Goal: Information Seeking & Learning: Learn about a topic

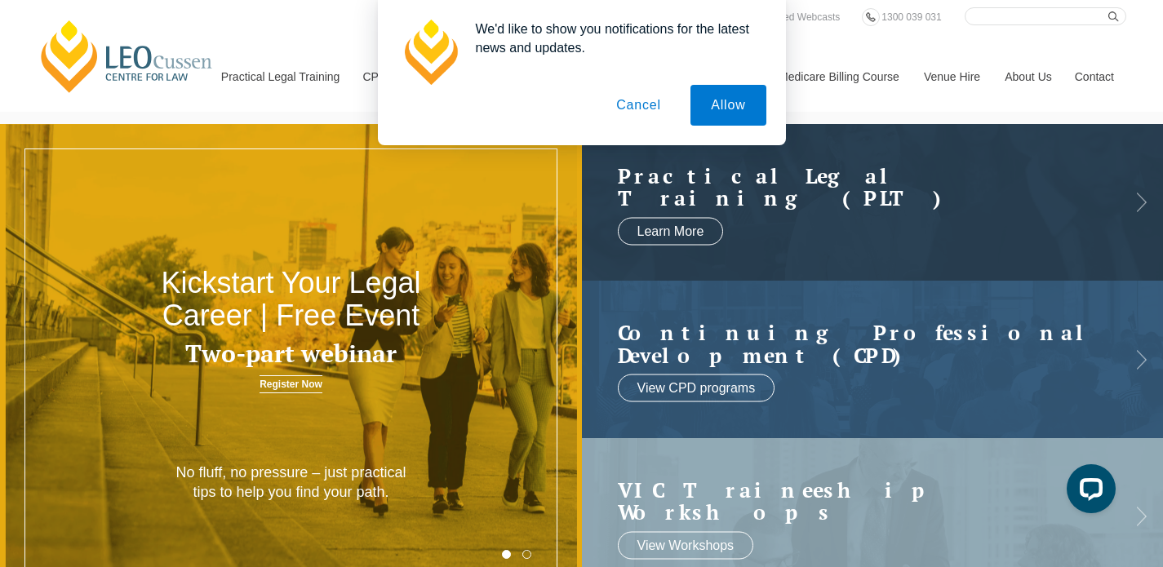
click at [647, 109] on button "Cancel" at bounding box center [639, 105] width 86 height 41
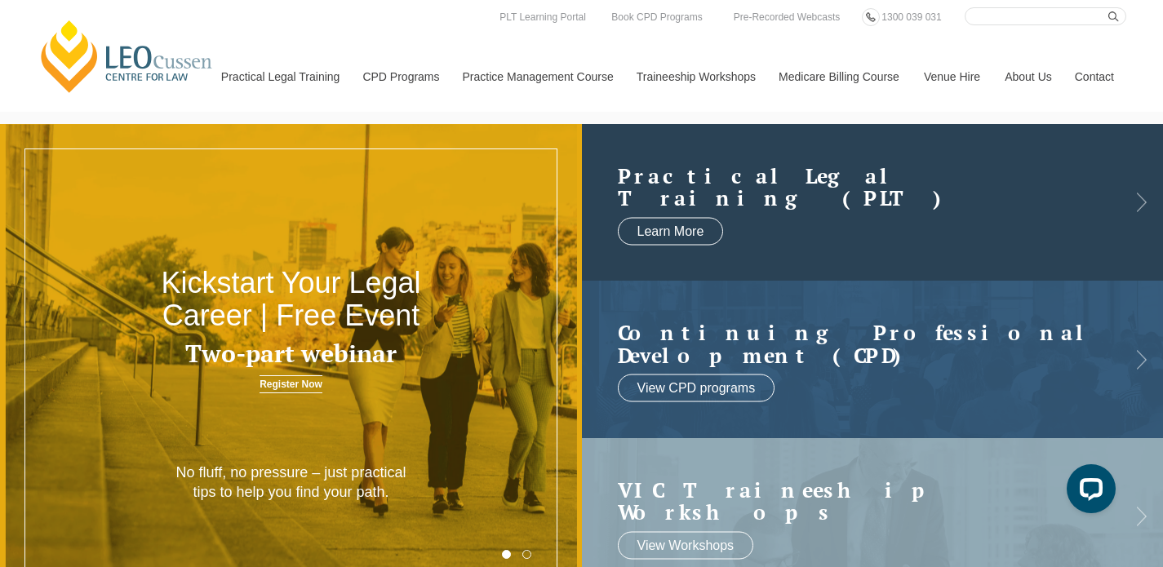
click at [736, 211] on link at bounding box center [873, 202] width 582 height 157
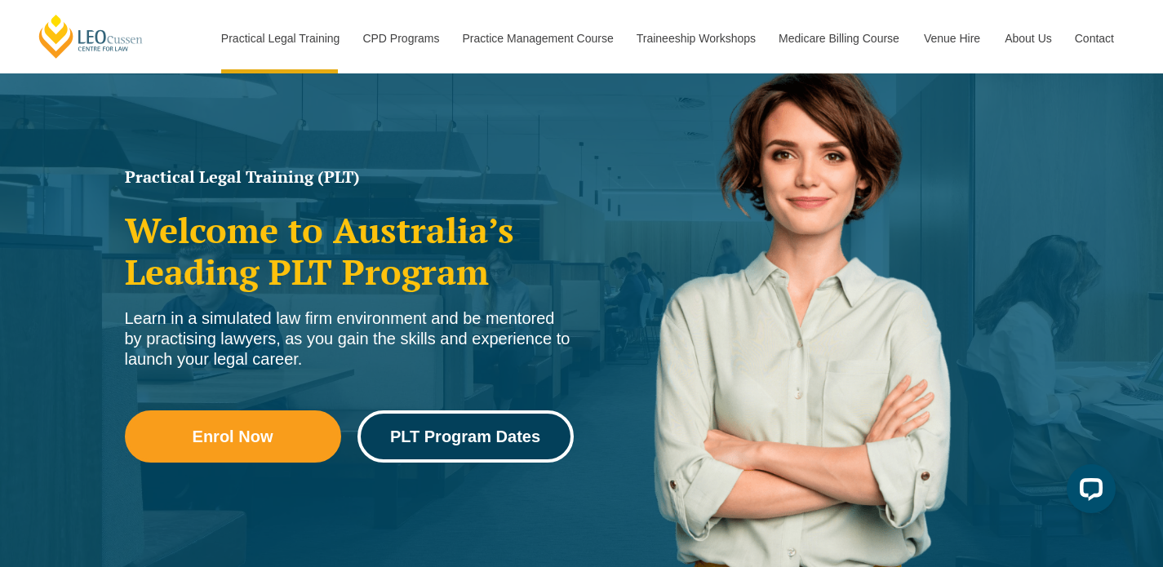
click at [446, 428] on span "PLT Program Dates" at bounding box center [465, 436] width 150 height 16
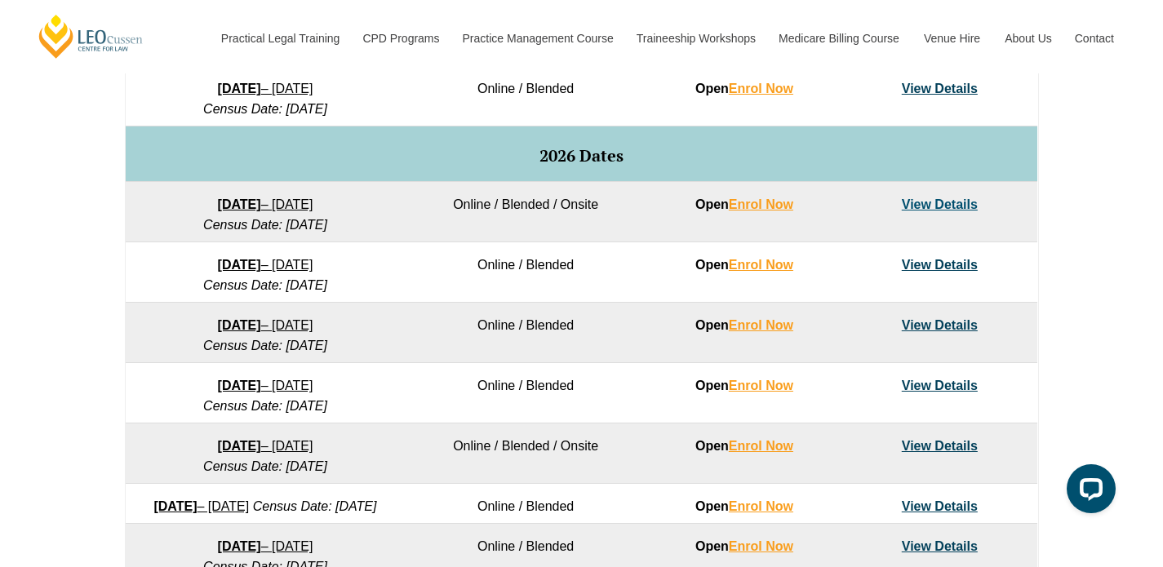
scroll to position [957, 0]
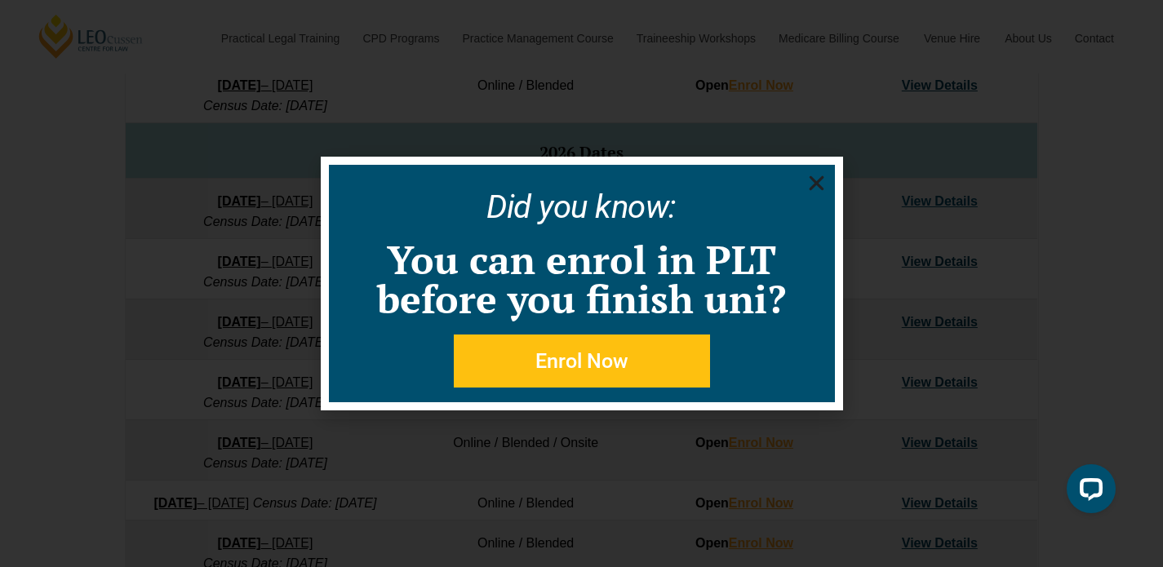
click at [815, 190] on icon "Close" at bounding box center [816, 183] width 20 height 20
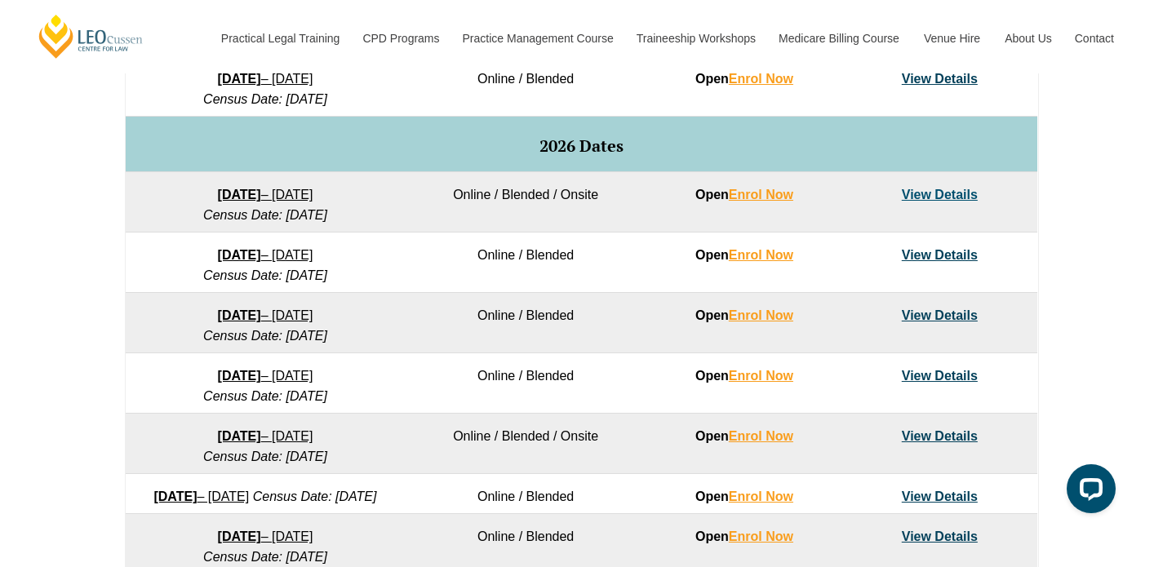
scroll to position [970, 0]
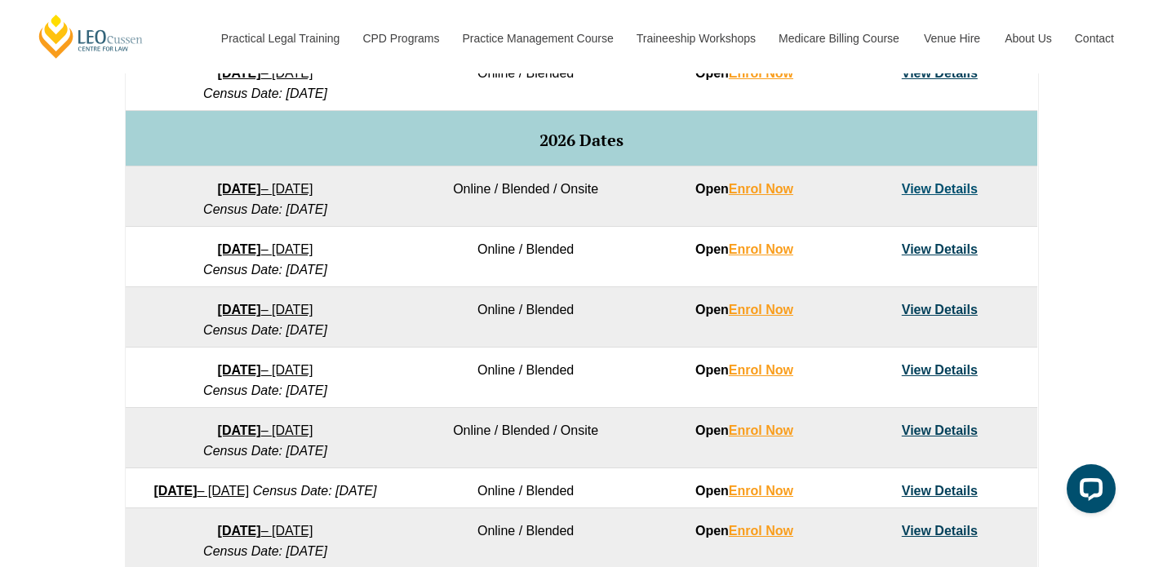
click at [949, 437] on link "View Details" at bounding box center [940, 431] width 76 height 14
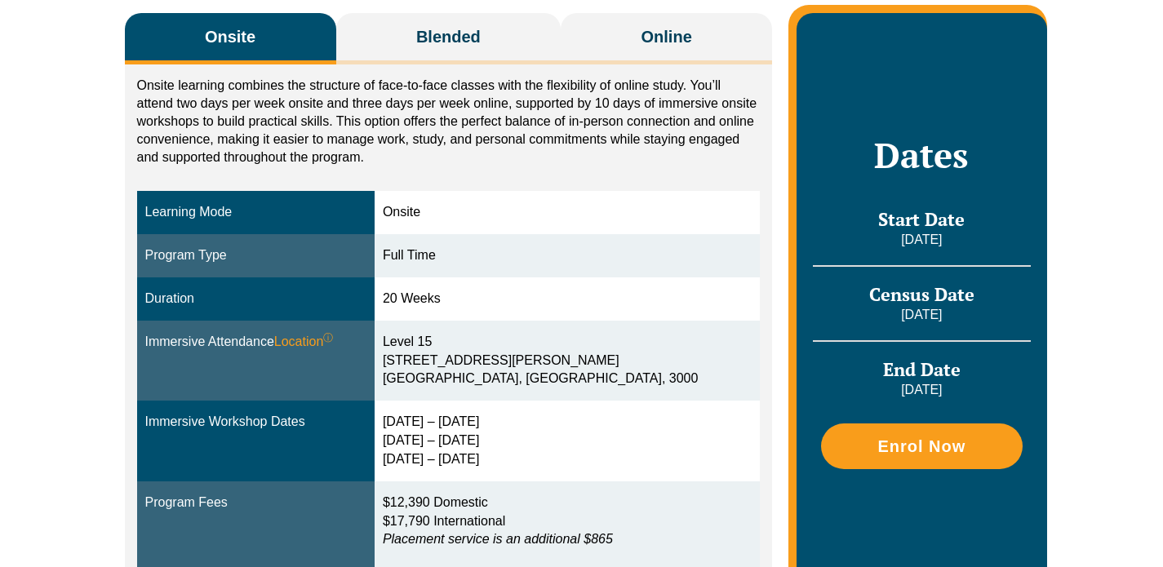
click at [704, 69] on link "Traineeship Workshops" at bounding box center [695, 38] width 142 height 70
click at [645, 42] on link "Traineeship Workshops" at bounding box center [695, 77] width 142 height 70
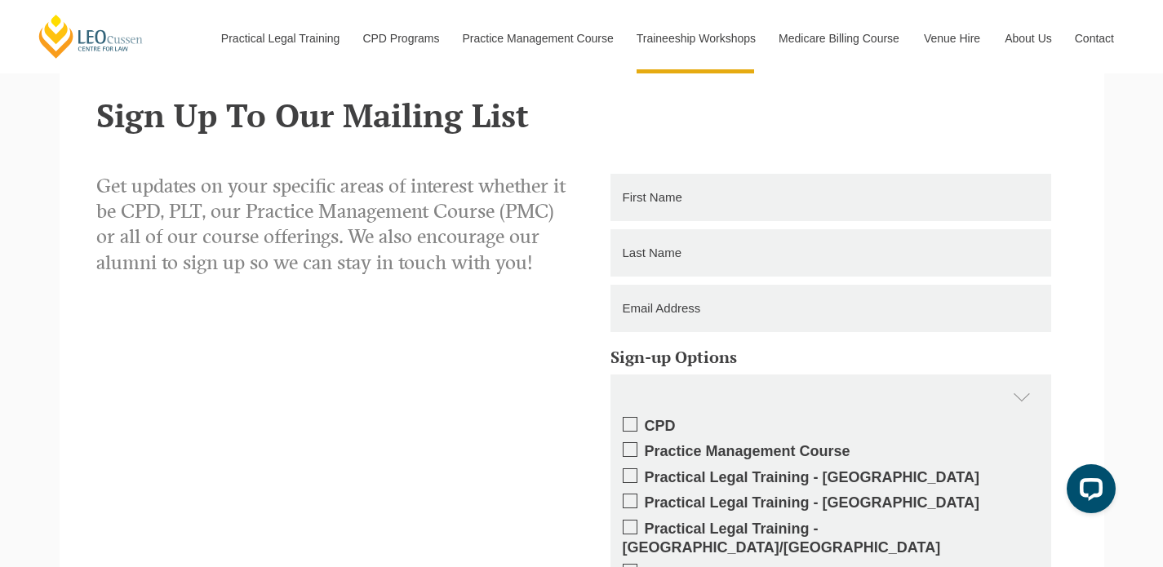
scroll to position [1272, 0]
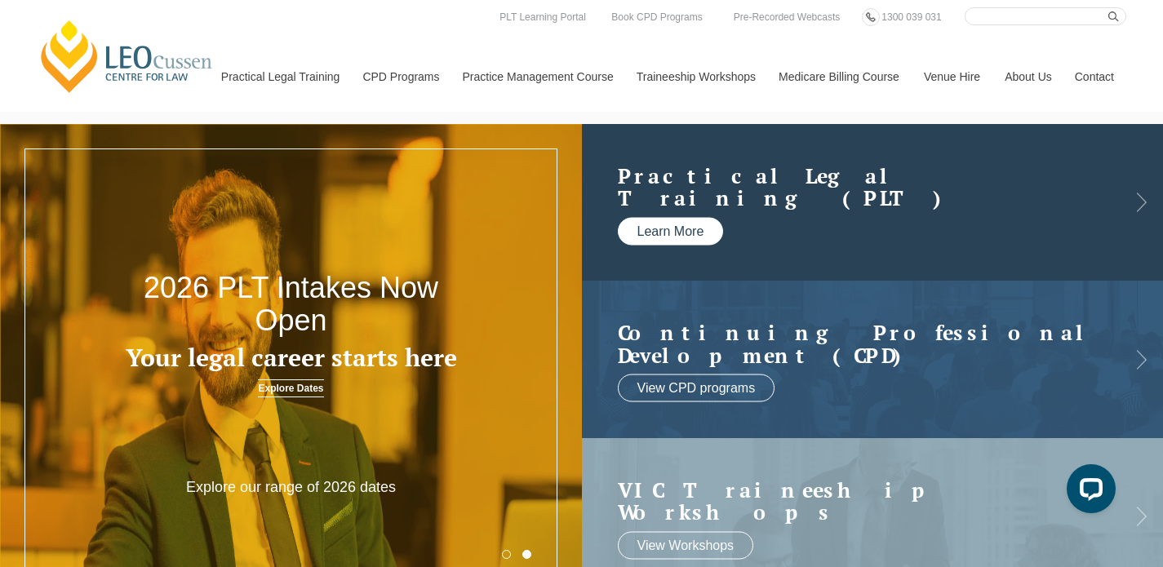
click at [693, 236] on link "Learn More" at bounding box center [671, 231] width 106 height 28
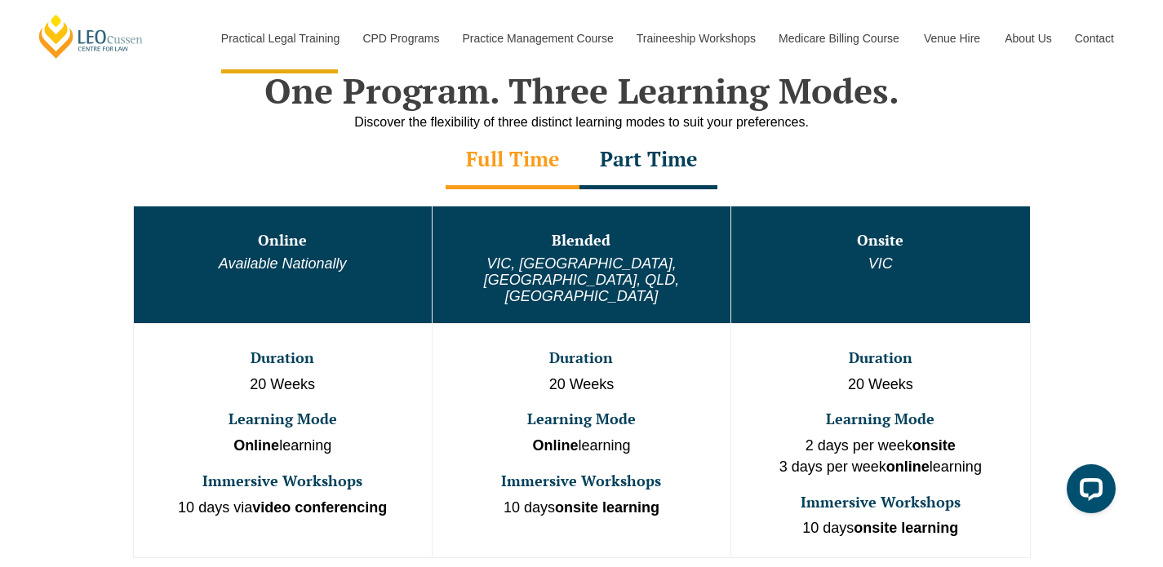
scroll to position [812, 0]
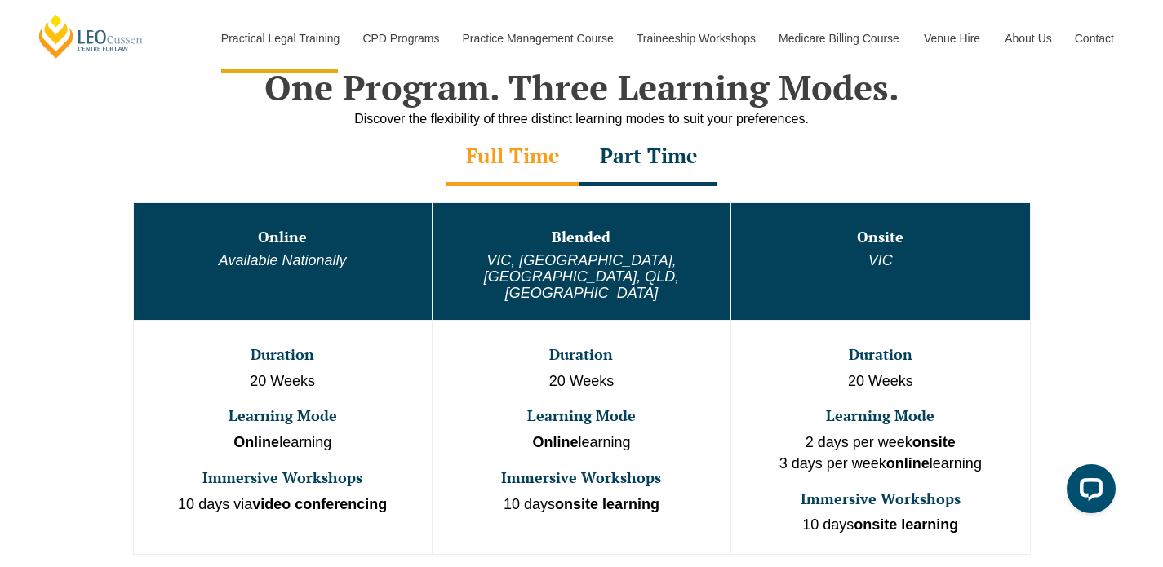
click at [629, 162] on div "Part Time" at bounding box center [648, 157] width 138 height 57
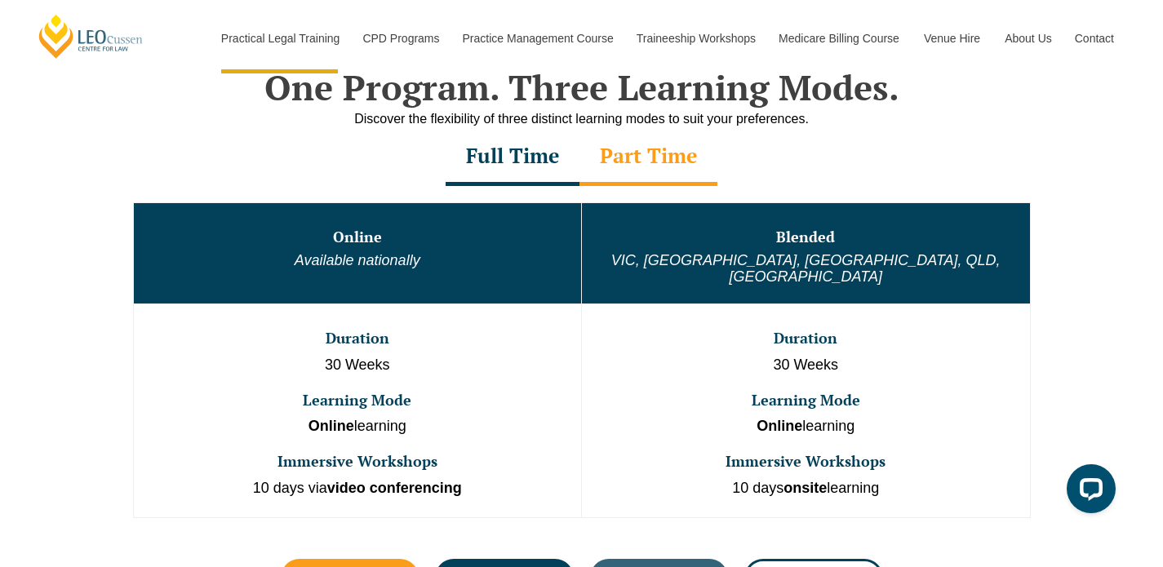
click at [539, 169] on div "Full Time" at bounding box center [513, 157] width 134 height 57
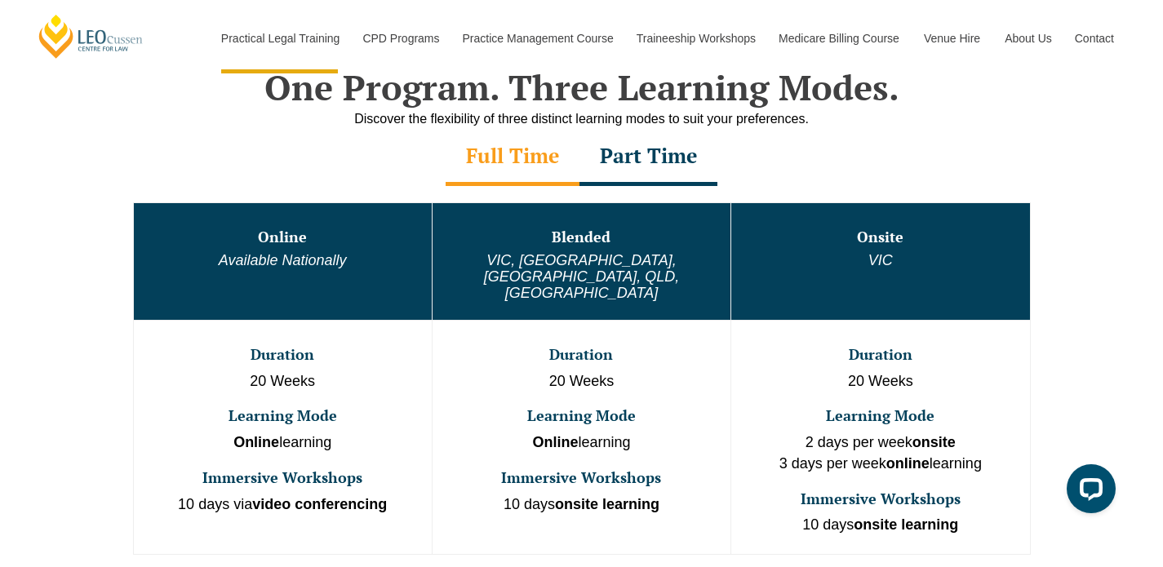
click at [627, 171] on div "Part Time" at bounding box center [648, 157] width 138 height 57
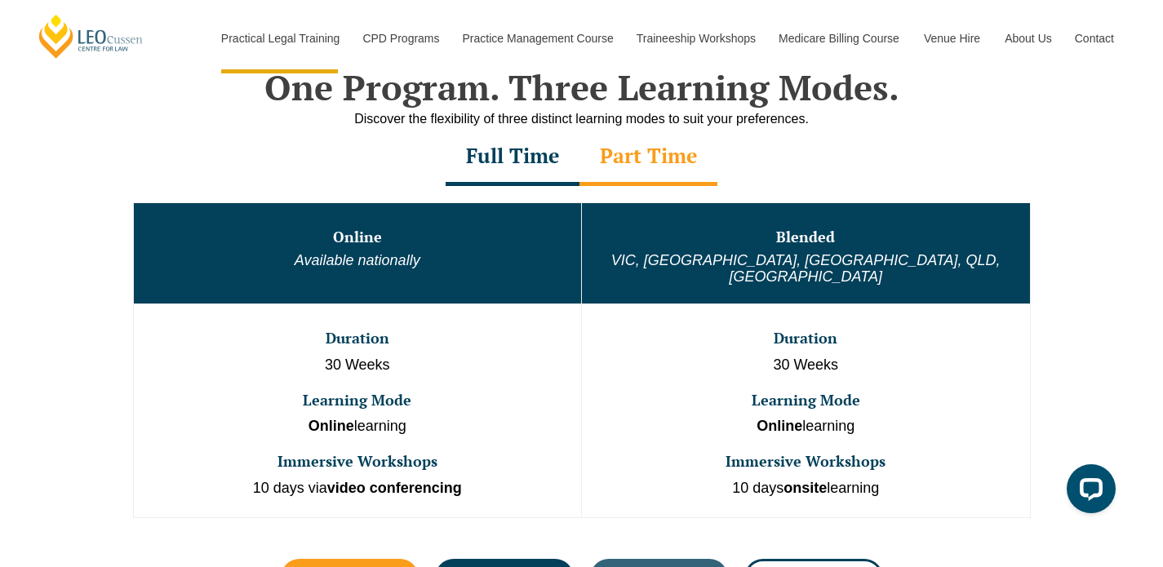
click at [550, 170] on div "Full Time" at bounding box center [513, 157] width 134 height 57
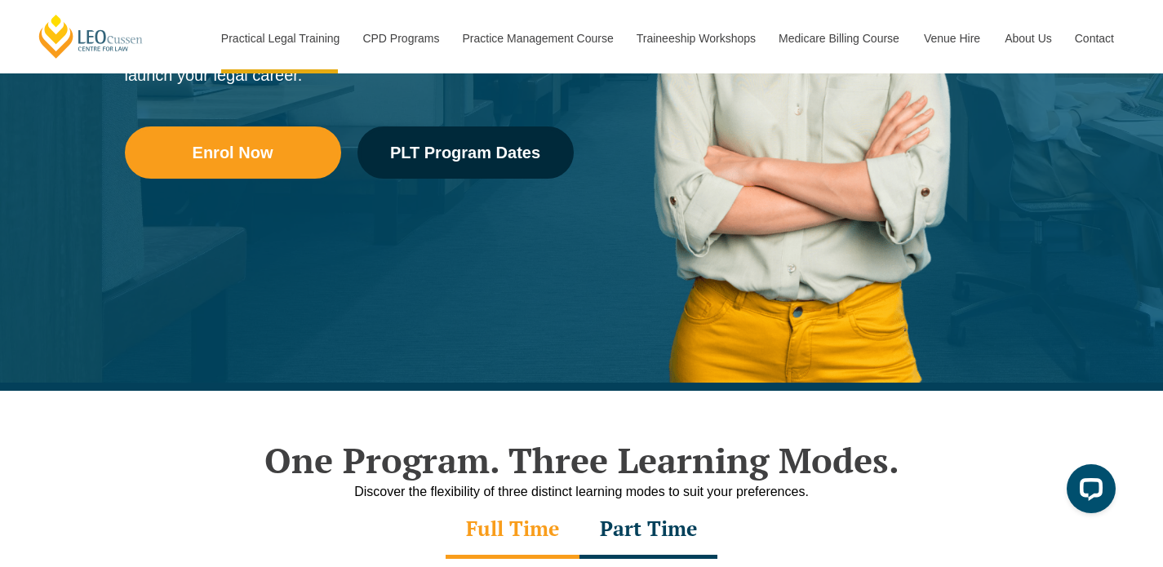
scroll to position [167, 0]
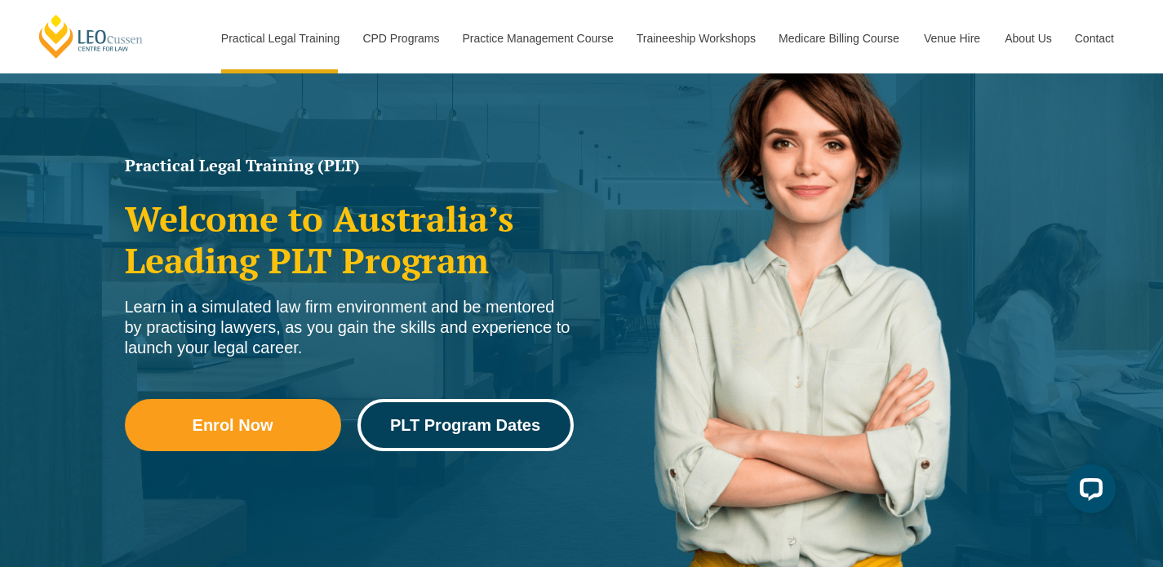
click at [494, 442] on link "PLT Program Dates" at bounding box center [465, 425] width 216 height 52
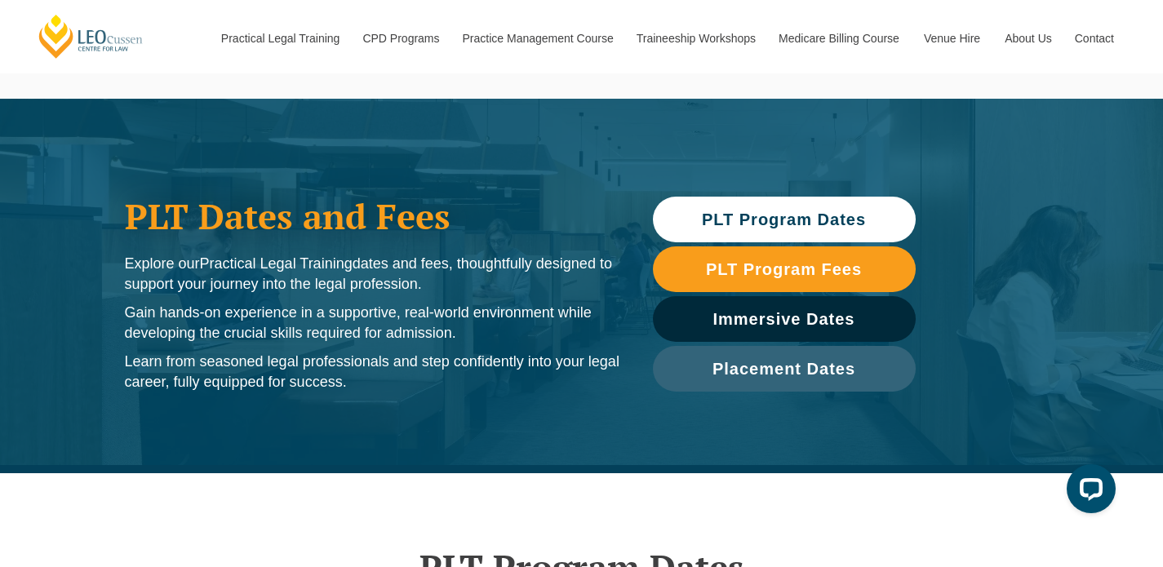
scroll to position [16, 0]
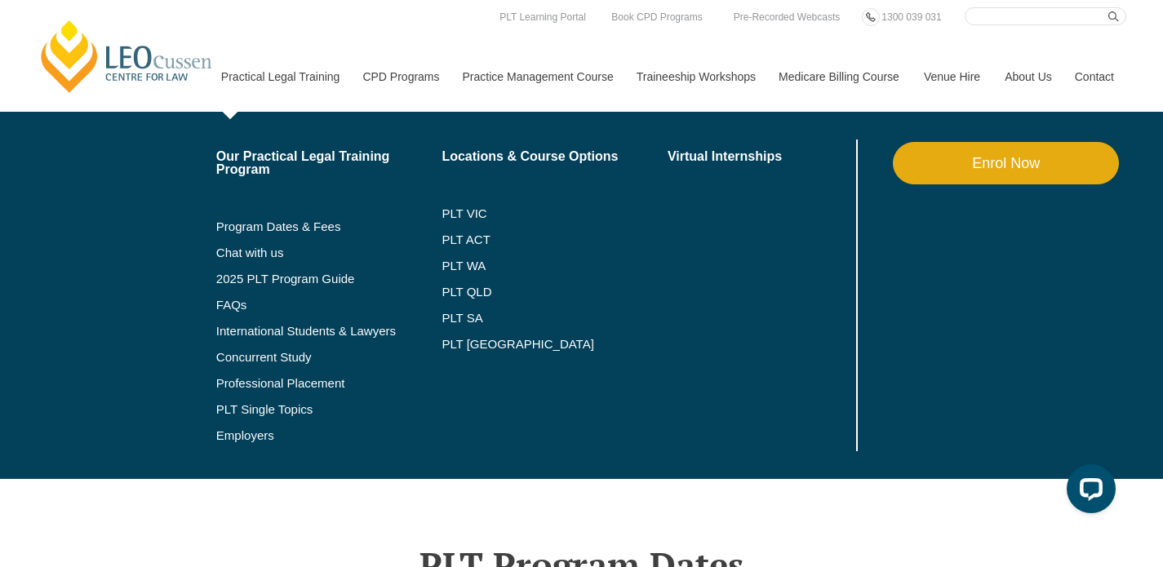
scroll to position [21, 0]
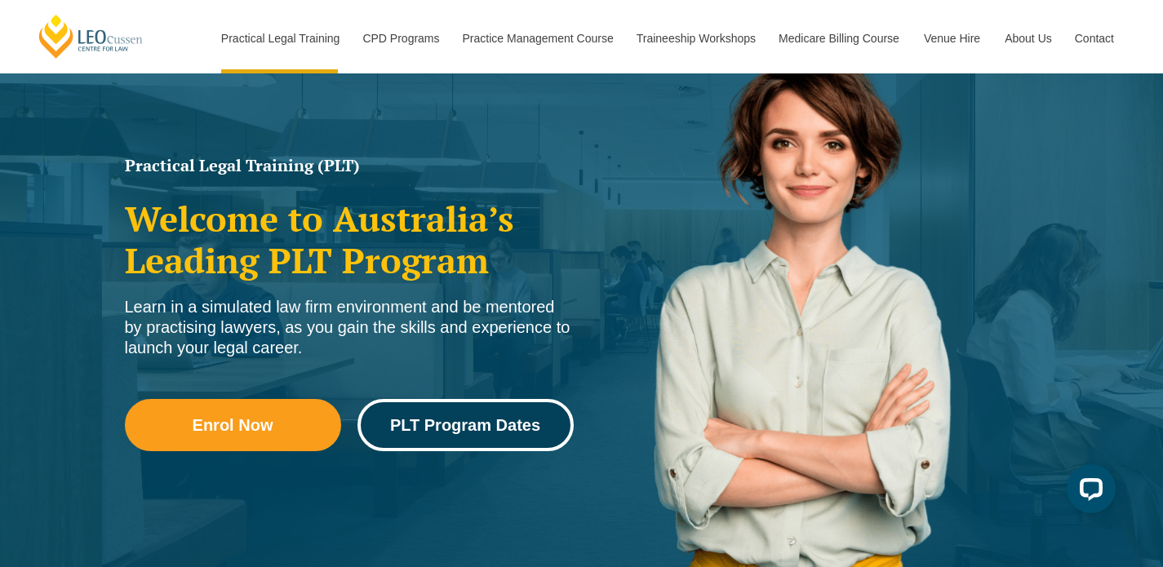
click at [483, 442] on link "PLT Program Dates" at bounding box center [465, 425] width 216 height 52
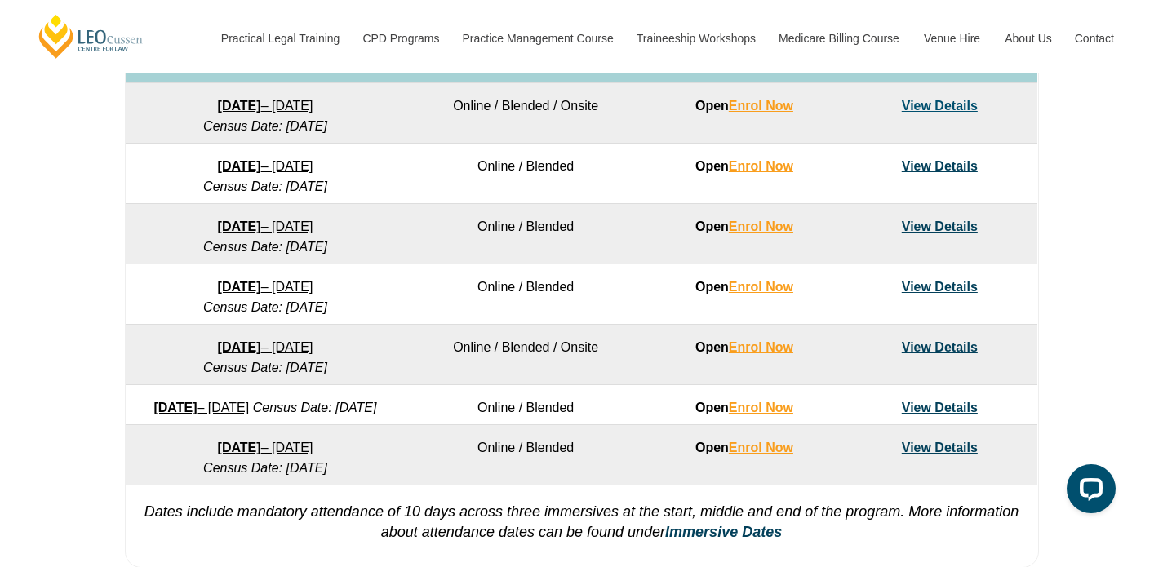
scroll to position [1050, 0]
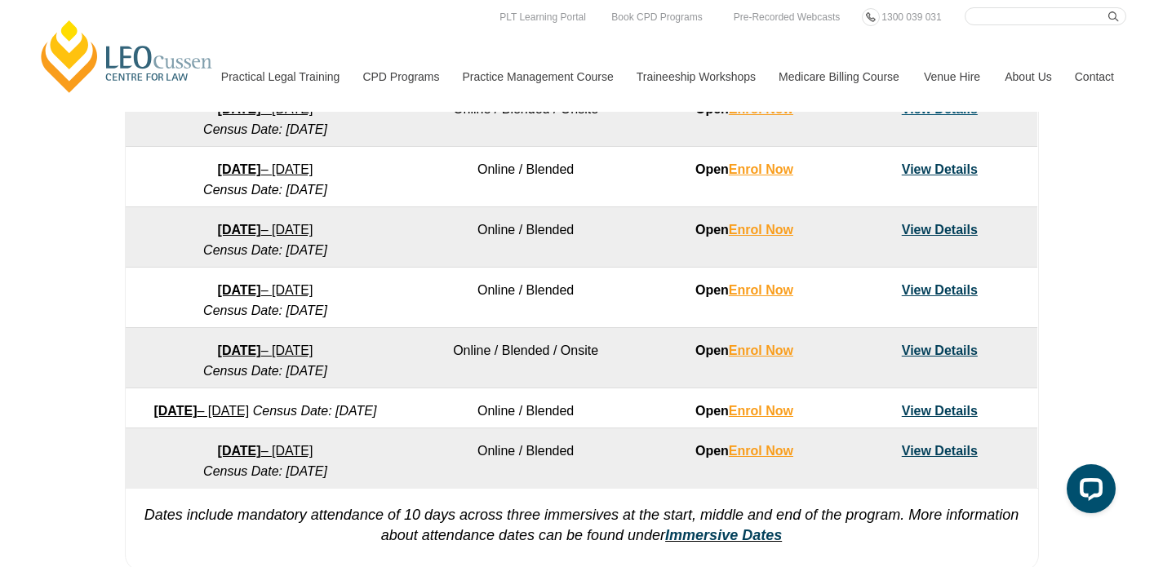
copy link "22 June 2026 – 6 November 2026"
drag, startPoint x: 392, startPoint y: 317, endPoint x: 166, endPoint y: 306, distance: 226.3
click at [166, 306] on td "22 June 2026 – 6 November 2026 Census Date: 20 July 2026" at bounding box center [265, 298] width 279 height 60
drag, startPoint x: 394, startPoint y: 375, endPoint x: 149, endPoint y: 366, distance: 245.8
click at [149, 366] on td "3 August 2026 – 18 December 2026 Census Date: 31 August 2026" at bounding box center [265, 358] width 279 height 60
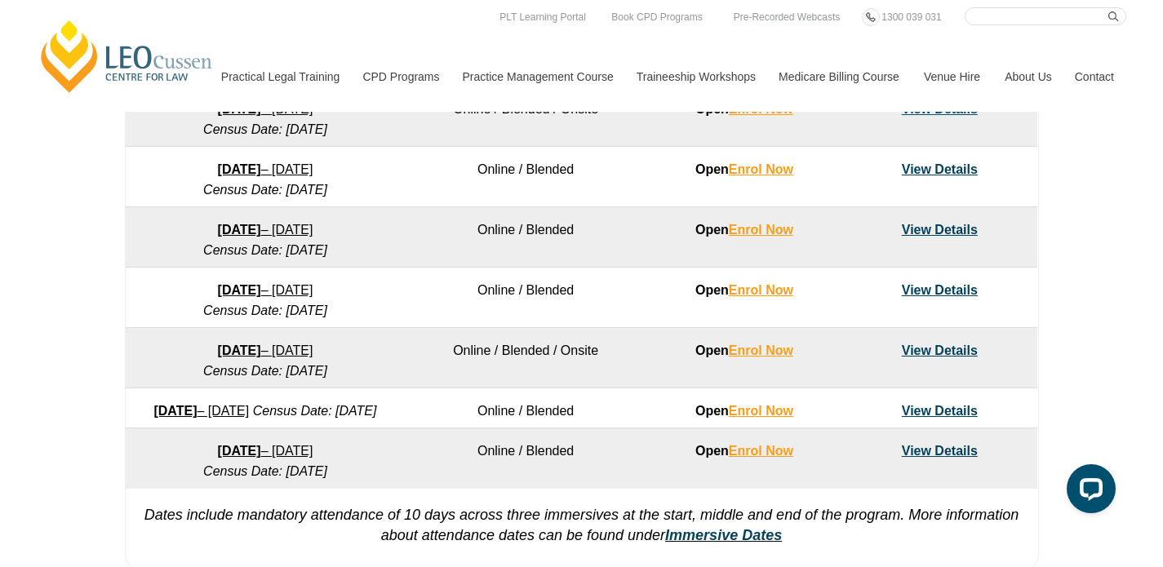
copy link "3 August 2026 – 18 December 2026"
drag, startPoint x: 921, startPoint y: 306, endPoint x: 918, endPoint y: 258, distance: 48.3
click at [938, 357] on link "View Details" at bounding box center [940, 351] width 76 height 14
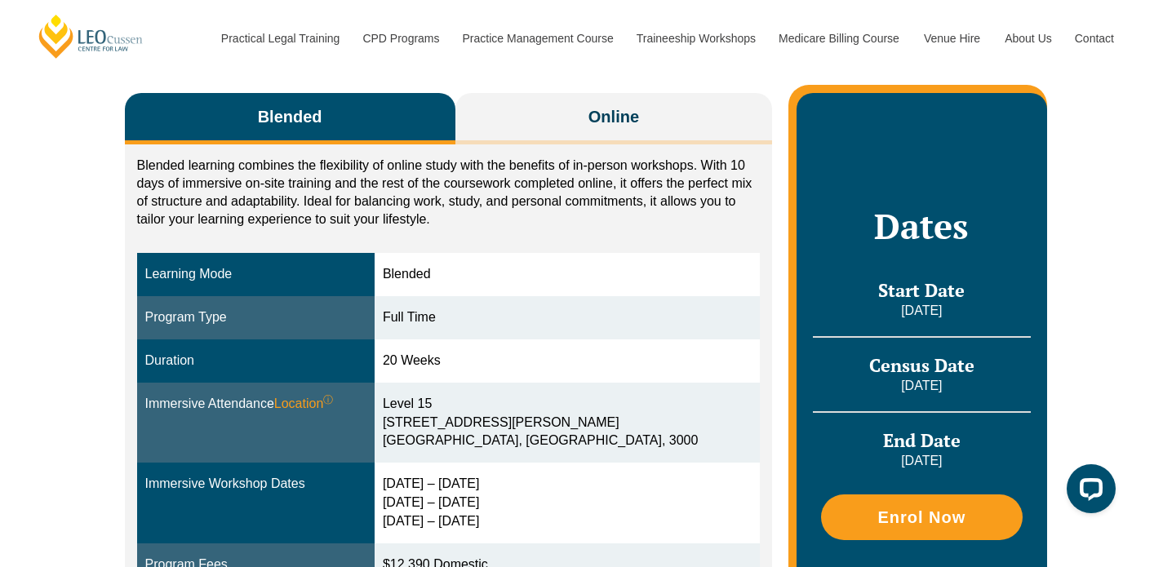
scroll to position [271, 0]
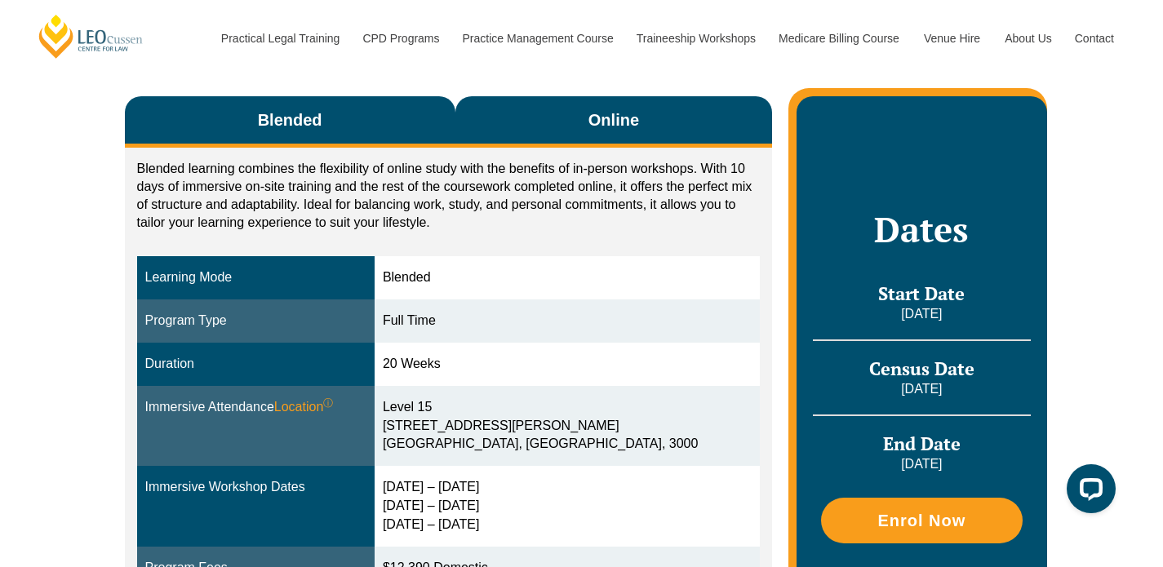
click at [666, 122] on button "Online" at bounding box center [613, 121] width 317 height 51
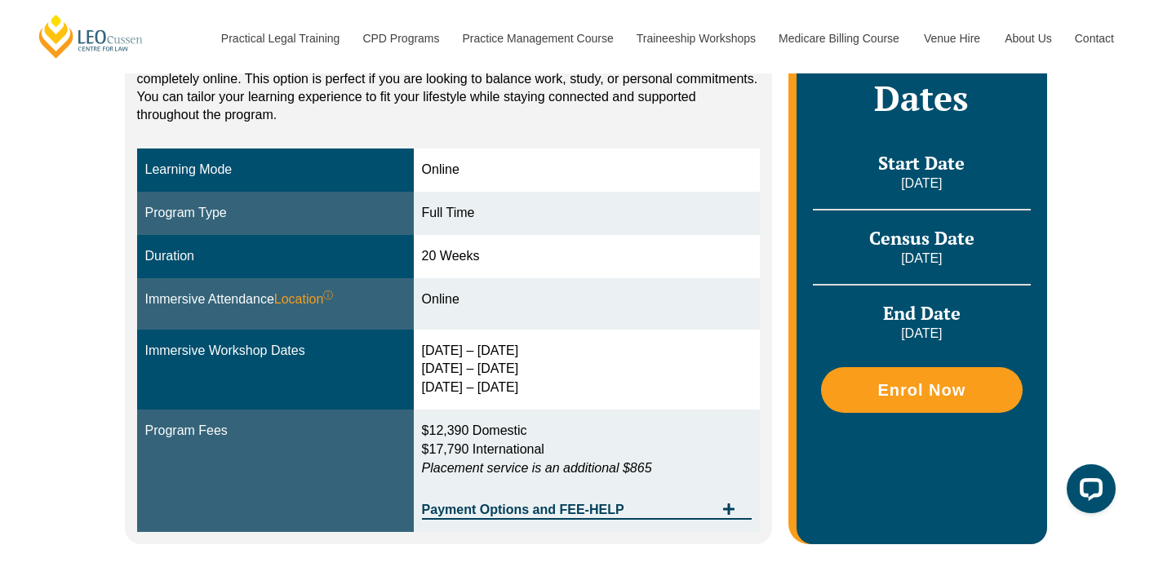
scroll to position [391, 0]
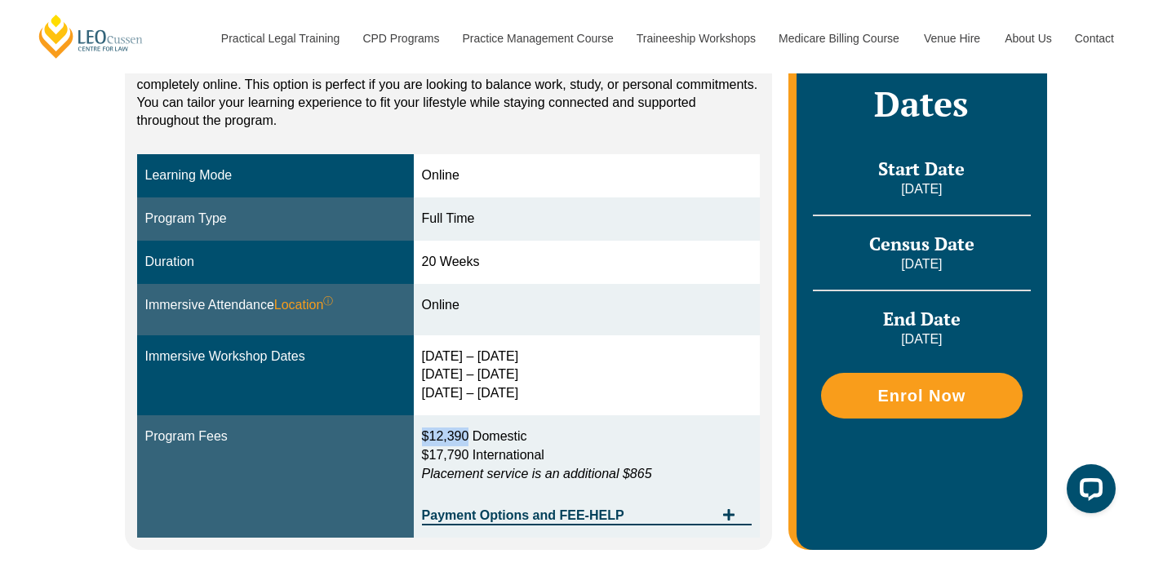
drag, startPoint x: 425, startPoint y: 436, endPoint x: 473, endPoint y: 437, distance: 48.2
click at [473, 437] on td "$12,390 Domestic $17,790 International Placement service is an additional $865 …" at bounding box center [587, 476] width 347 height 122
copy span "$12,390"
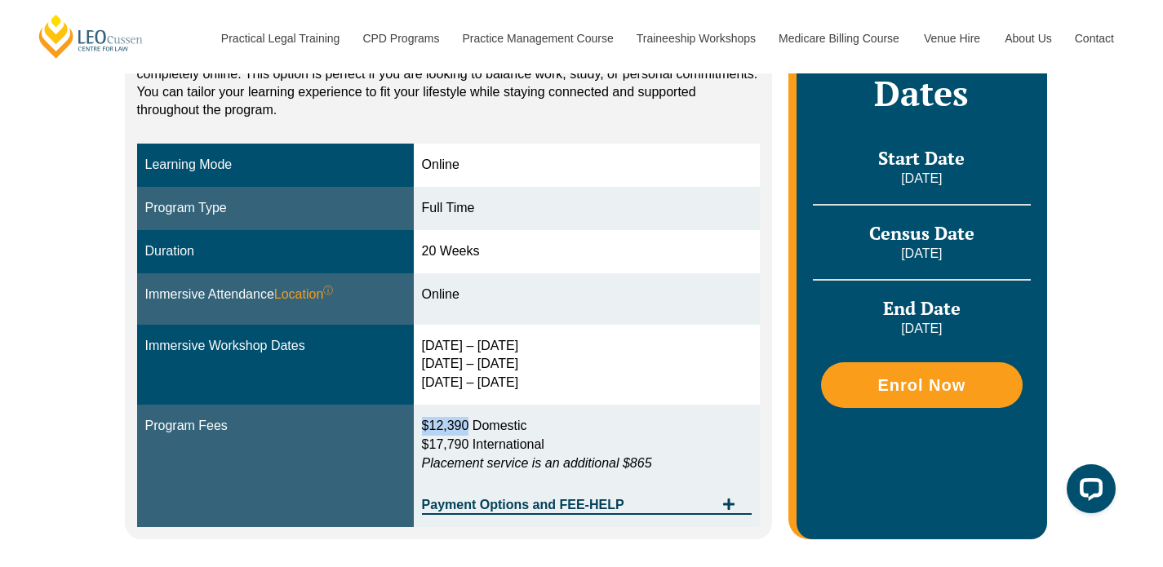
scroll to position [405, 0]
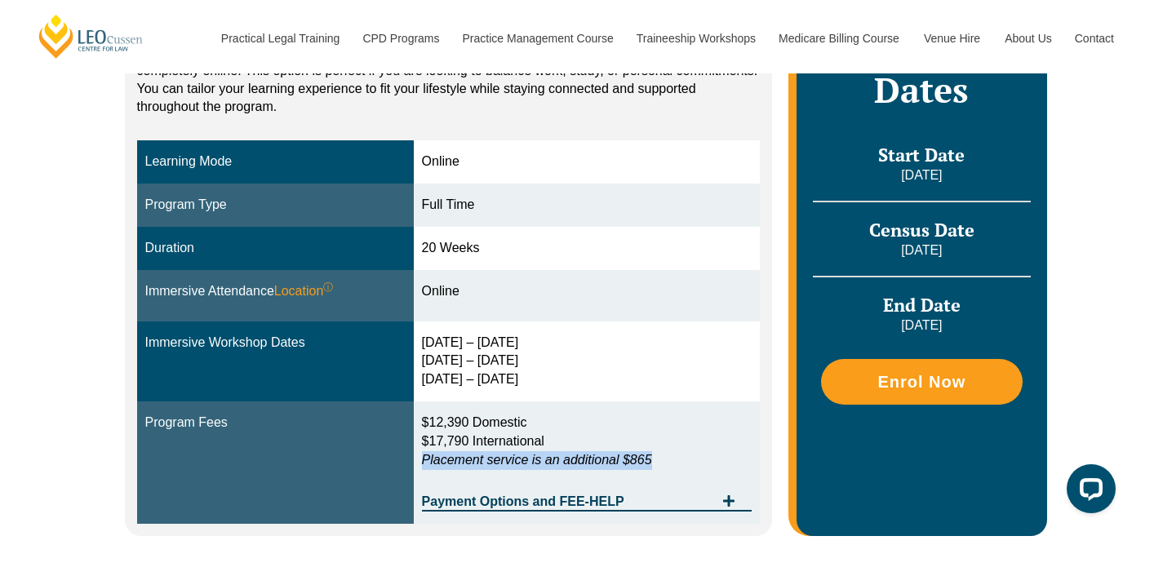
drag, startPoint x: 666, startPoint y: 468, endPoint x: 424, endPoint y: 459, distance: 242.6
click at [424, 459] on td "$12,390 Domestic $17,790 International Placement service is an additional $865 …" at bounding box center [587, 463] width 347 height 122
copy em "Placement service is an additional $865"
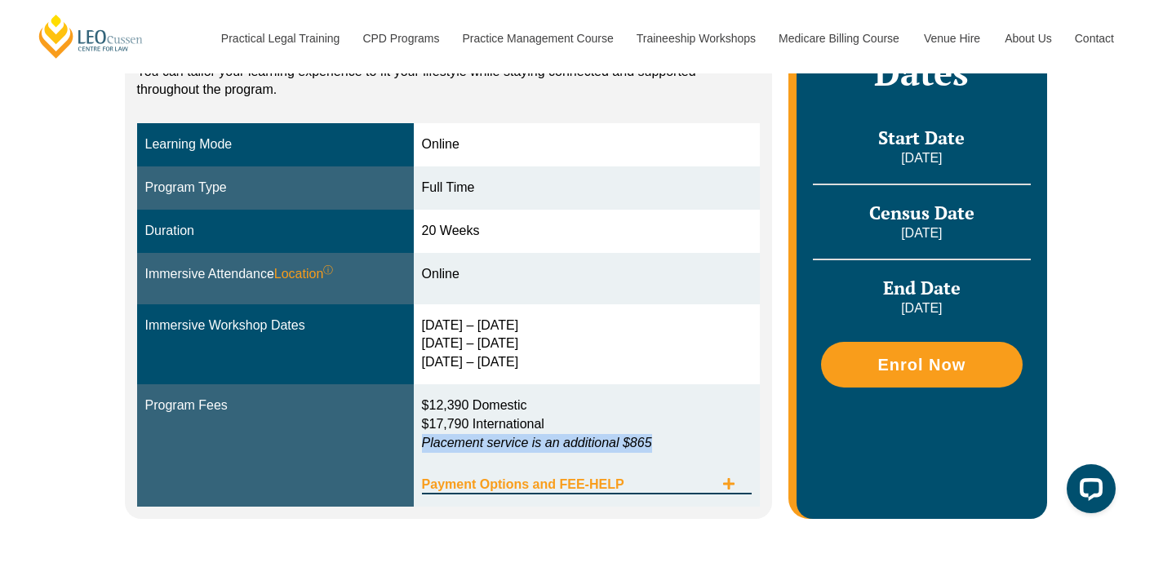
scroll to position [424, 0]
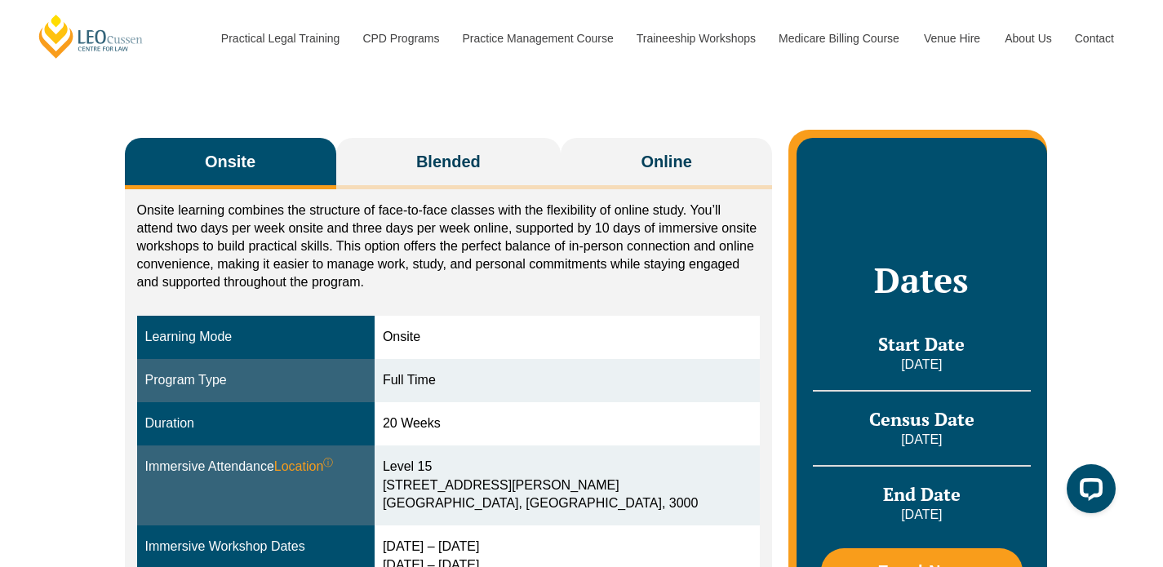
scroll to position [210, 0]
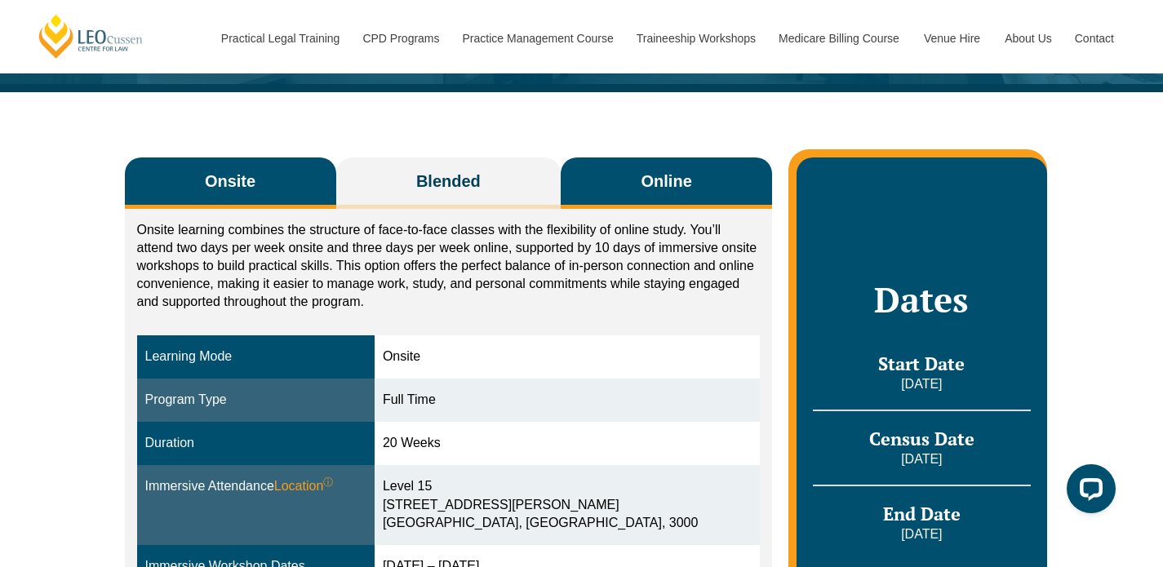
click at [723, 190] on button "Online" at bounding box center [666, 183] width 211 height 51
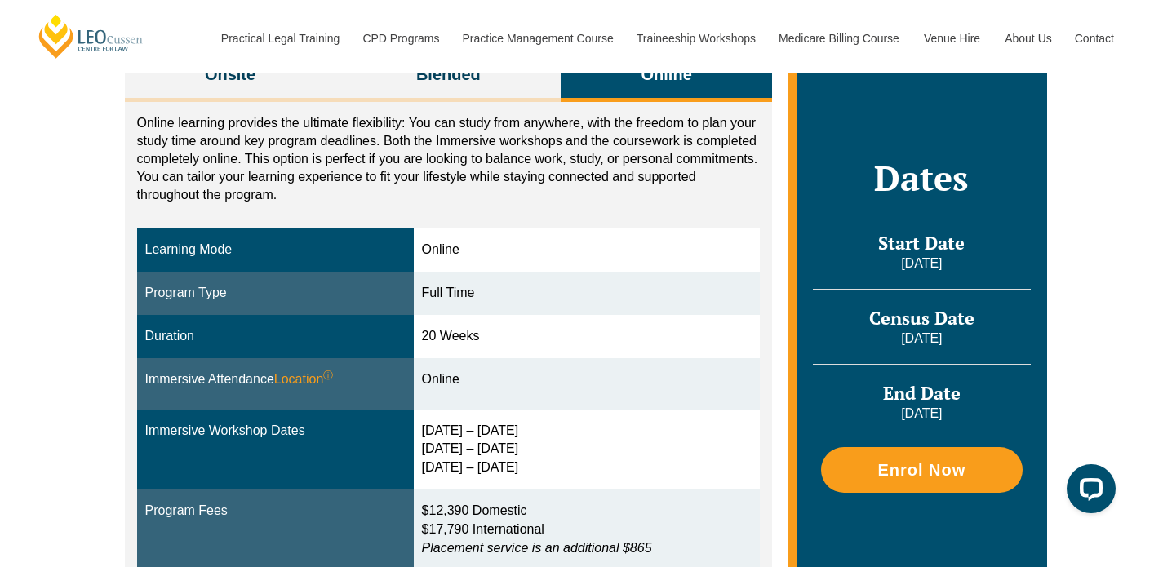
scroll to position [562, 0]
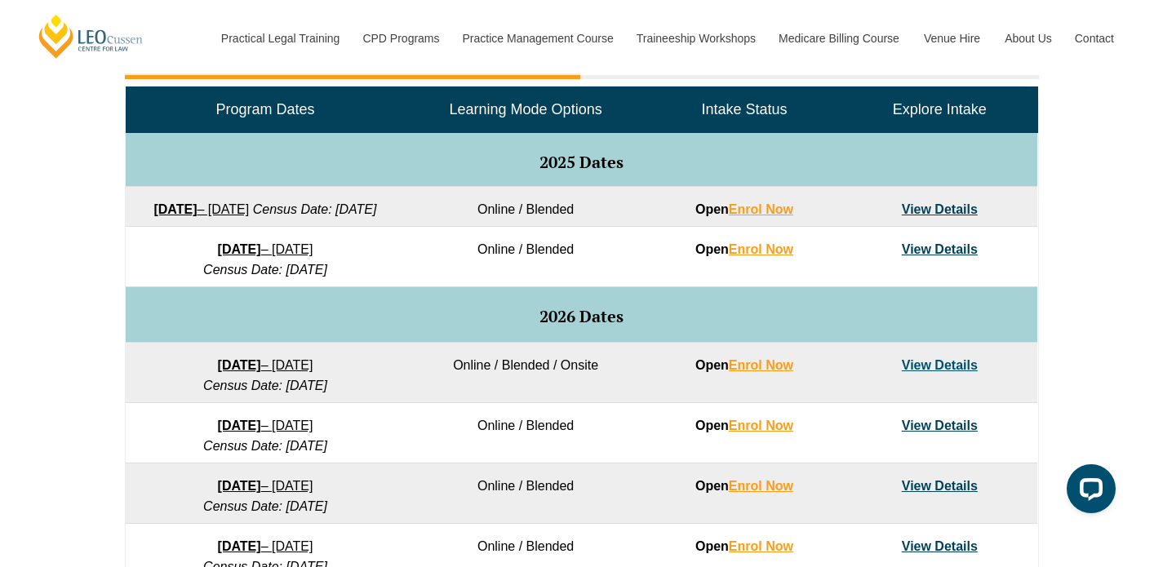
scroll to position [1068, 0]
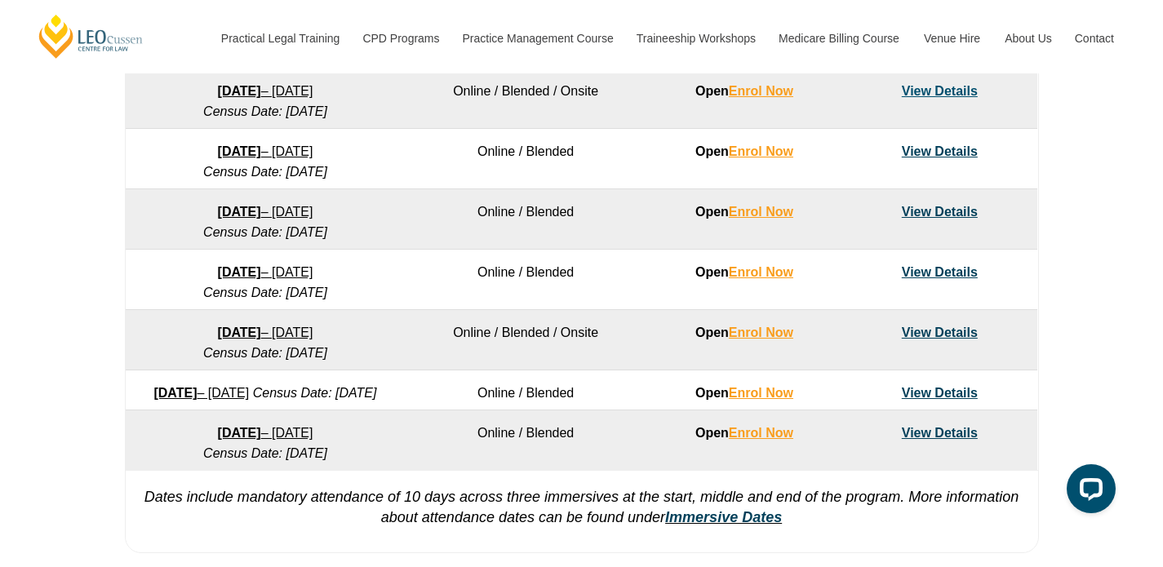
click at [934, 279] on link "View Details" at bounding box center [940, 272] width 76 height 14
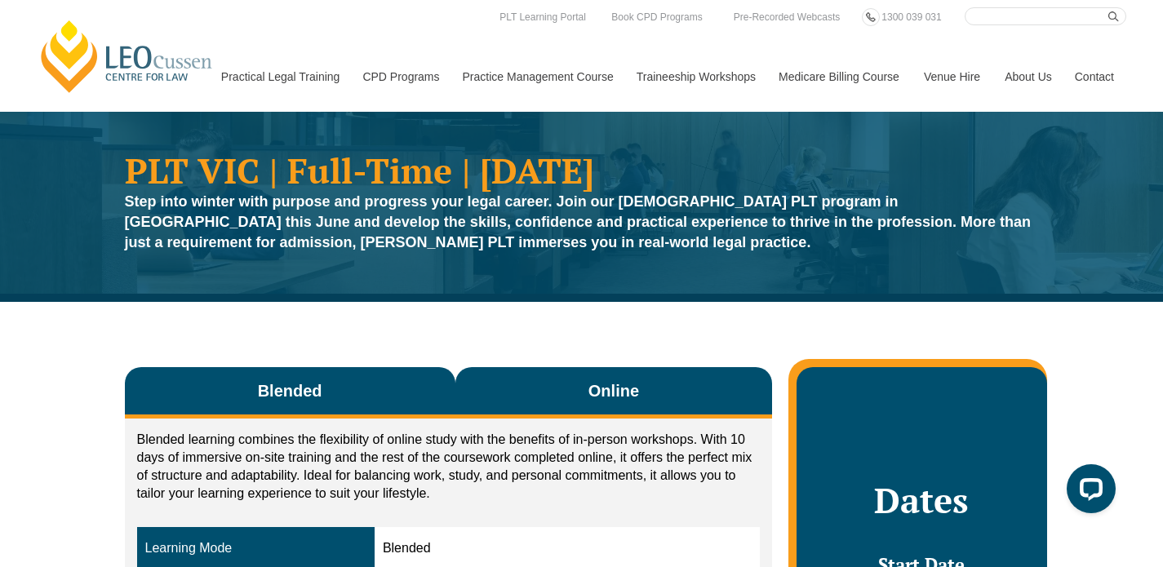
click at [682, 375] on button "Online" at bounding box center [613, 392] width 317 height 51
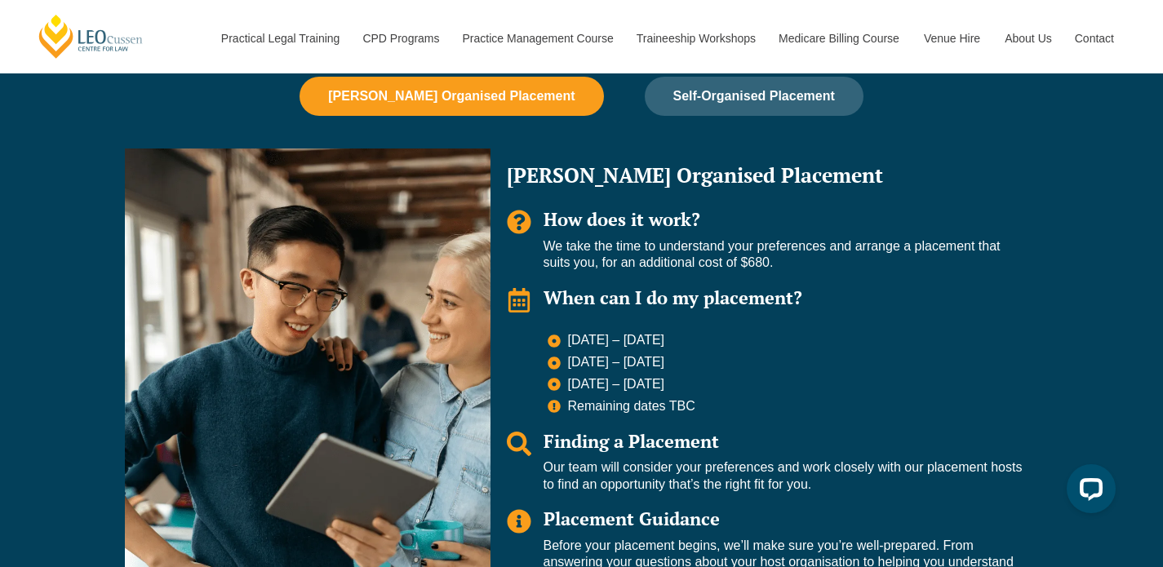
scroll to position [1019, 0]
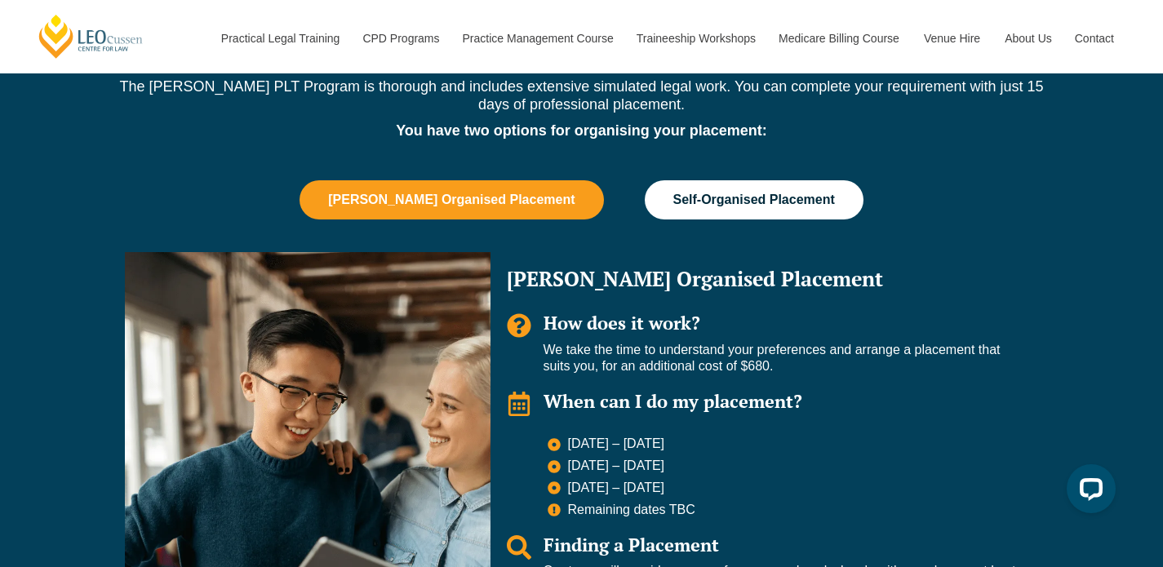
click at [713, 202] on span "Self-Organised Placement" at bounding box center [754, 200] width 162 height 15
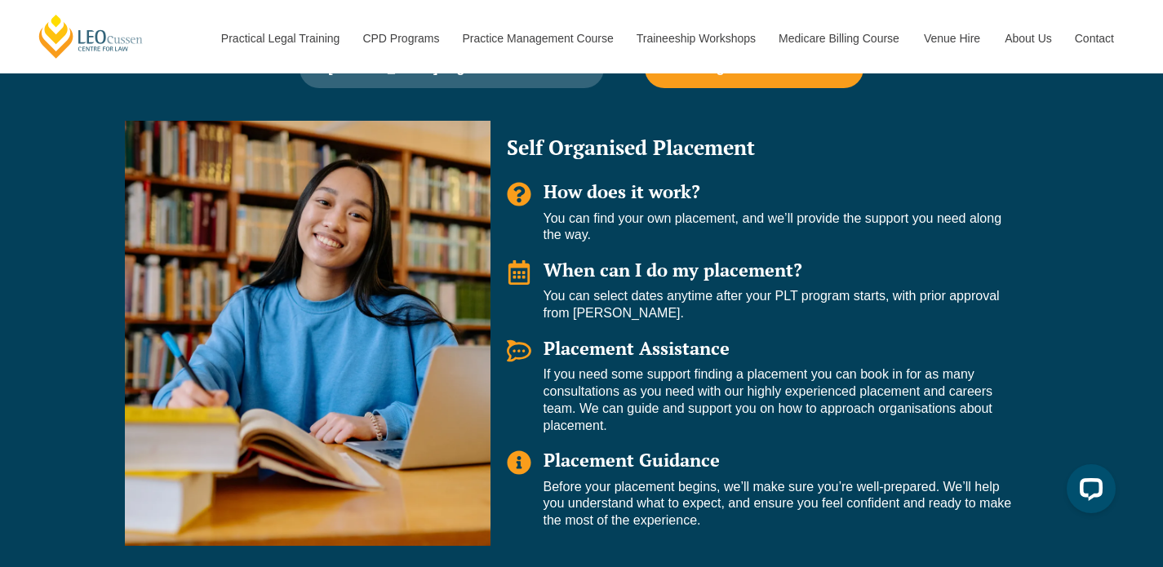
scroll to position [1155, 0]
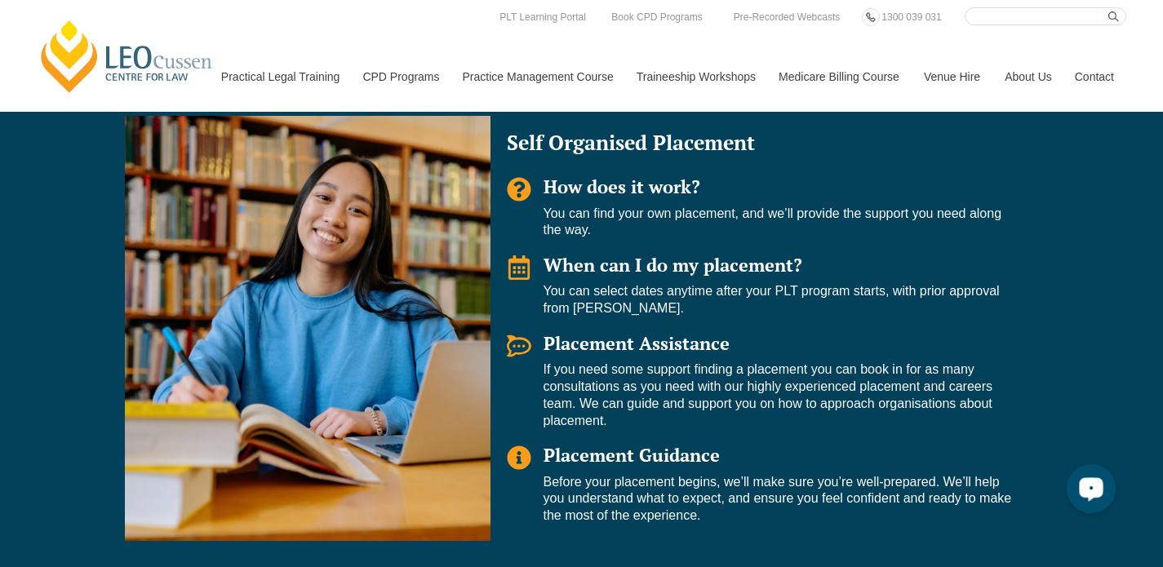
click at [1096, 496] on div "Open LiveChat chat widget" at bounding box center [1091, 488] width 28 height 28
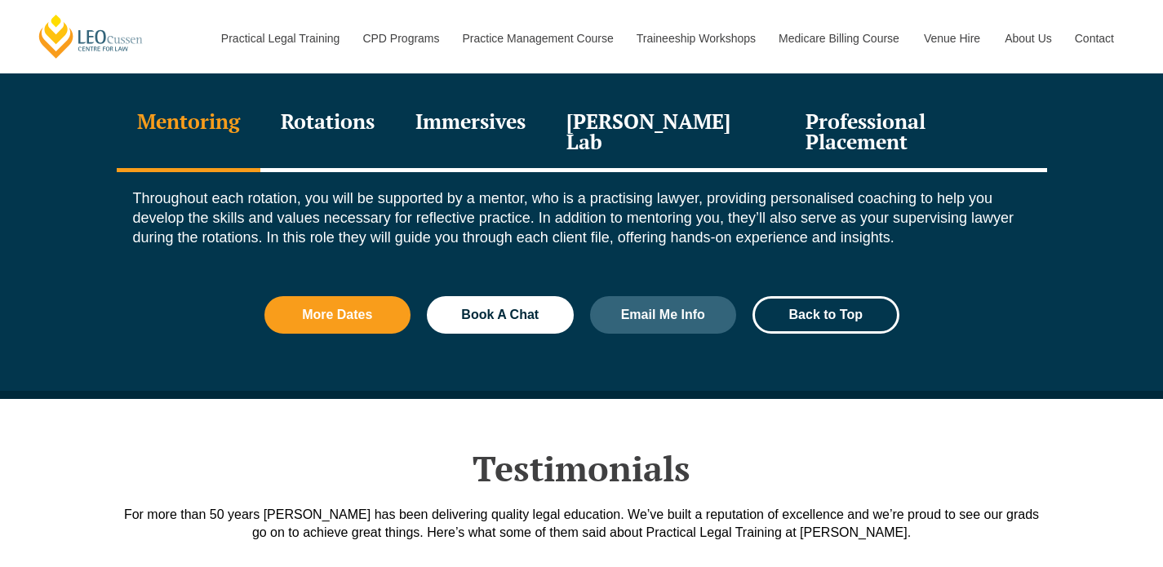
scroll to position [1809, 0]
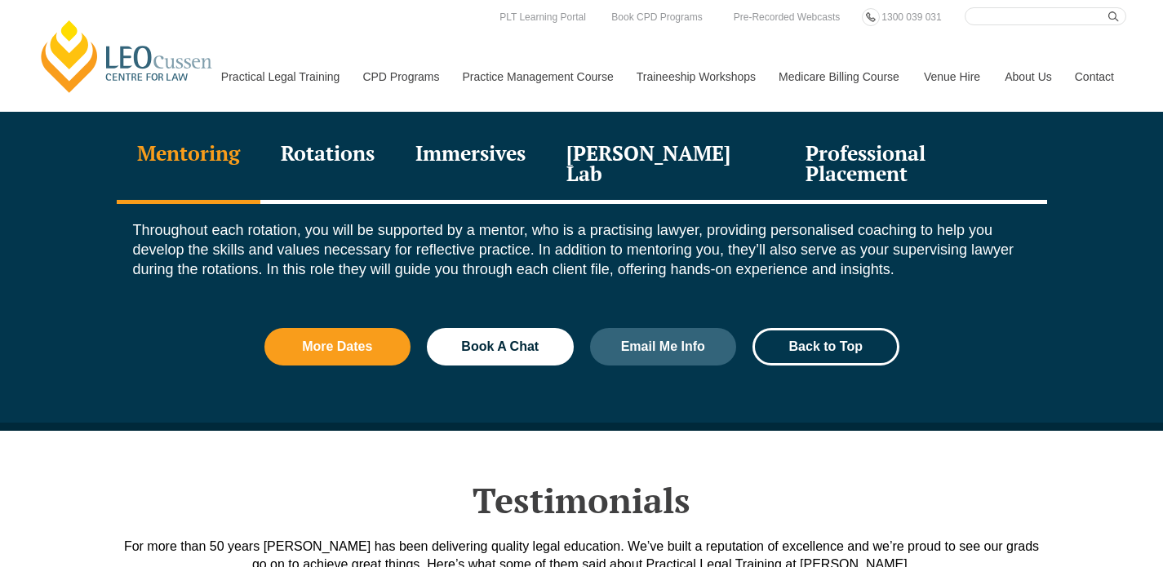
click at [988, 19] on input "Search here" at bounding box center [1046, 16] width 162 height 18
type input "enrolment dates"
click at [1108, 7] on button "submit" at bounding box center [1117, 16] width 18 height 18
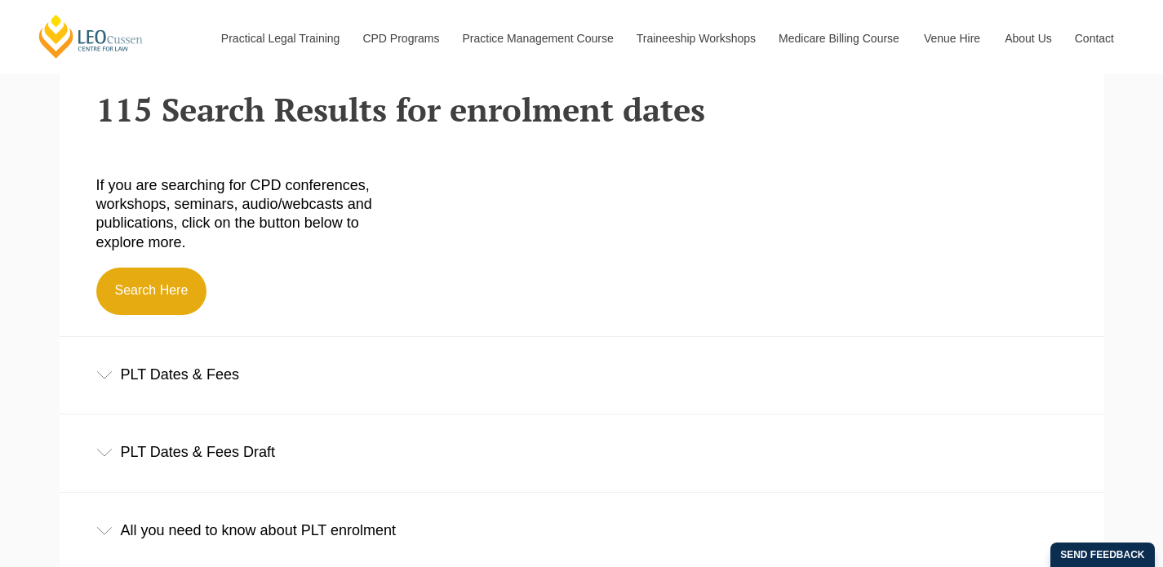
scroll to position [477, 0]
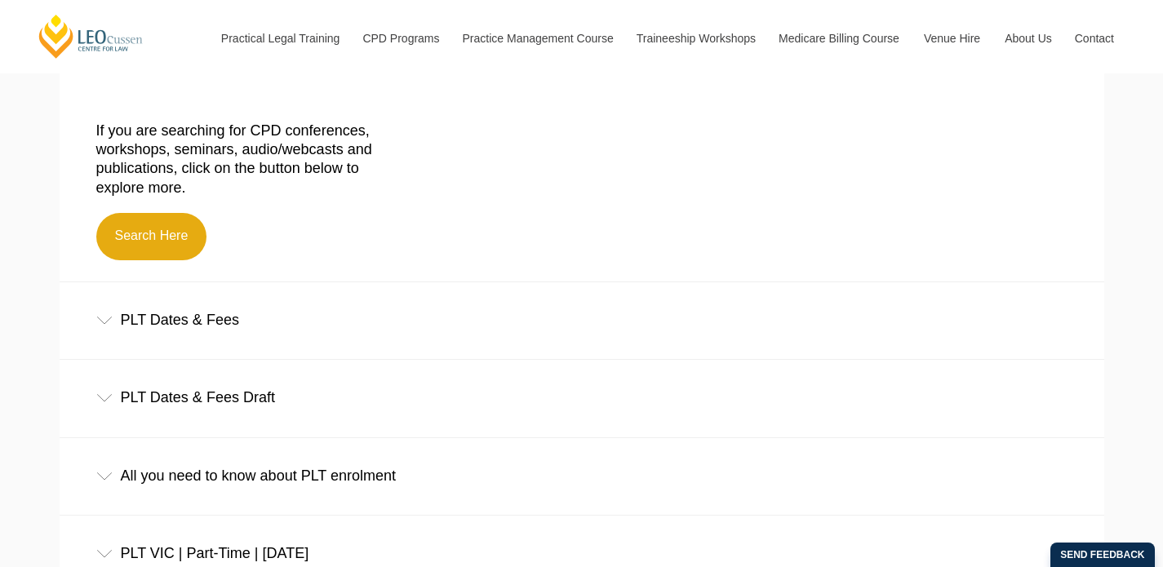
click at [162, 319] on div "PLT Dates & Fees" at bounding box center [582, 320] width 1045 height 76
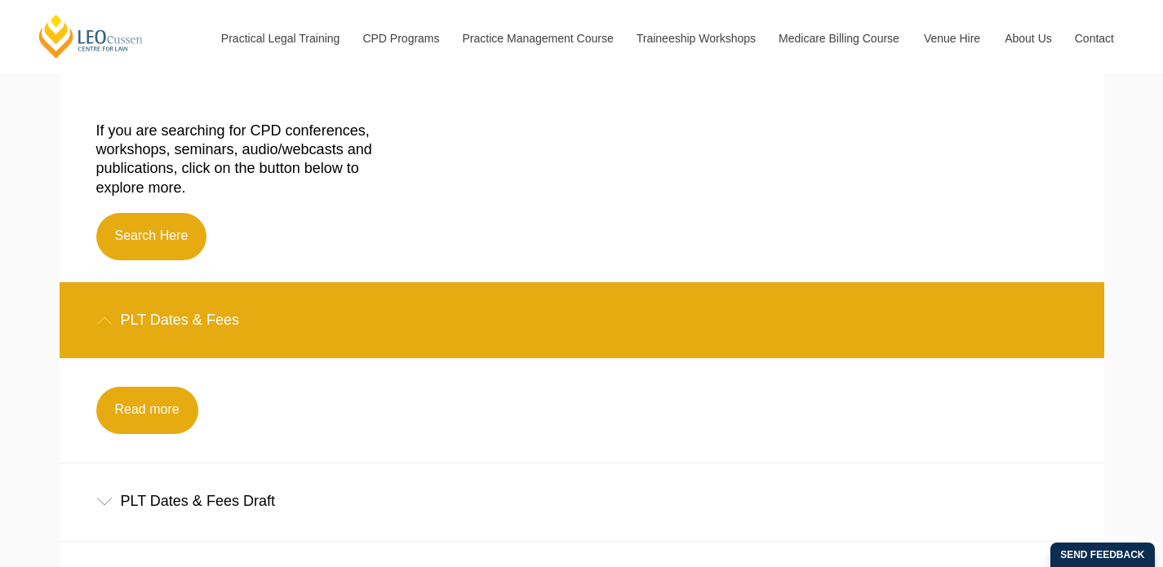
click at [162, 319] on div "PLT Dates & Fees" at bounding box center [582, 320] width 1045 height 76
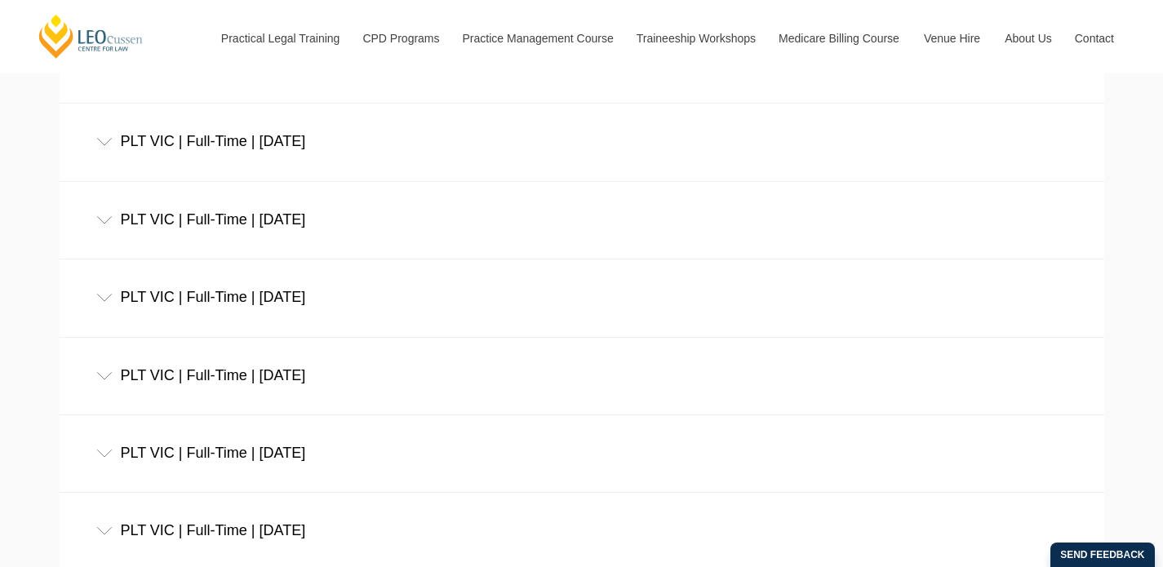
scroll to position [1225, 0]
